Goal: Navigation & Orientation: Find specific page/section

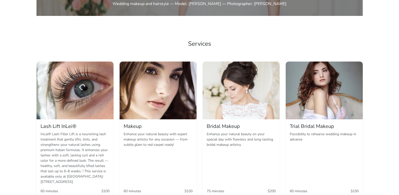
scroll to position [302, 0]
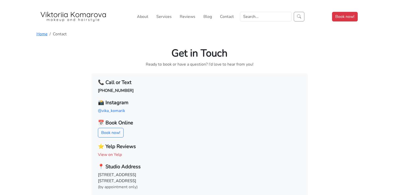
click at [117, 110] on link "@vika_komarik" at bounding box center [111, 111] width 27 height 6
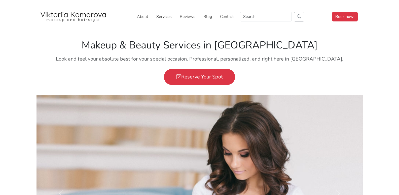
click at [165, 17] on link "Services" at bounding box center [163, 17] width 19 height 10
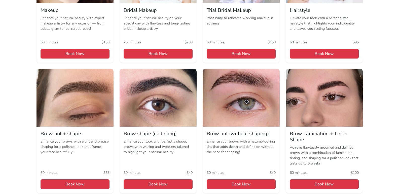
scroll to position [151, 0]
